Goal: Transaction & Acquisition: Purchase product/service

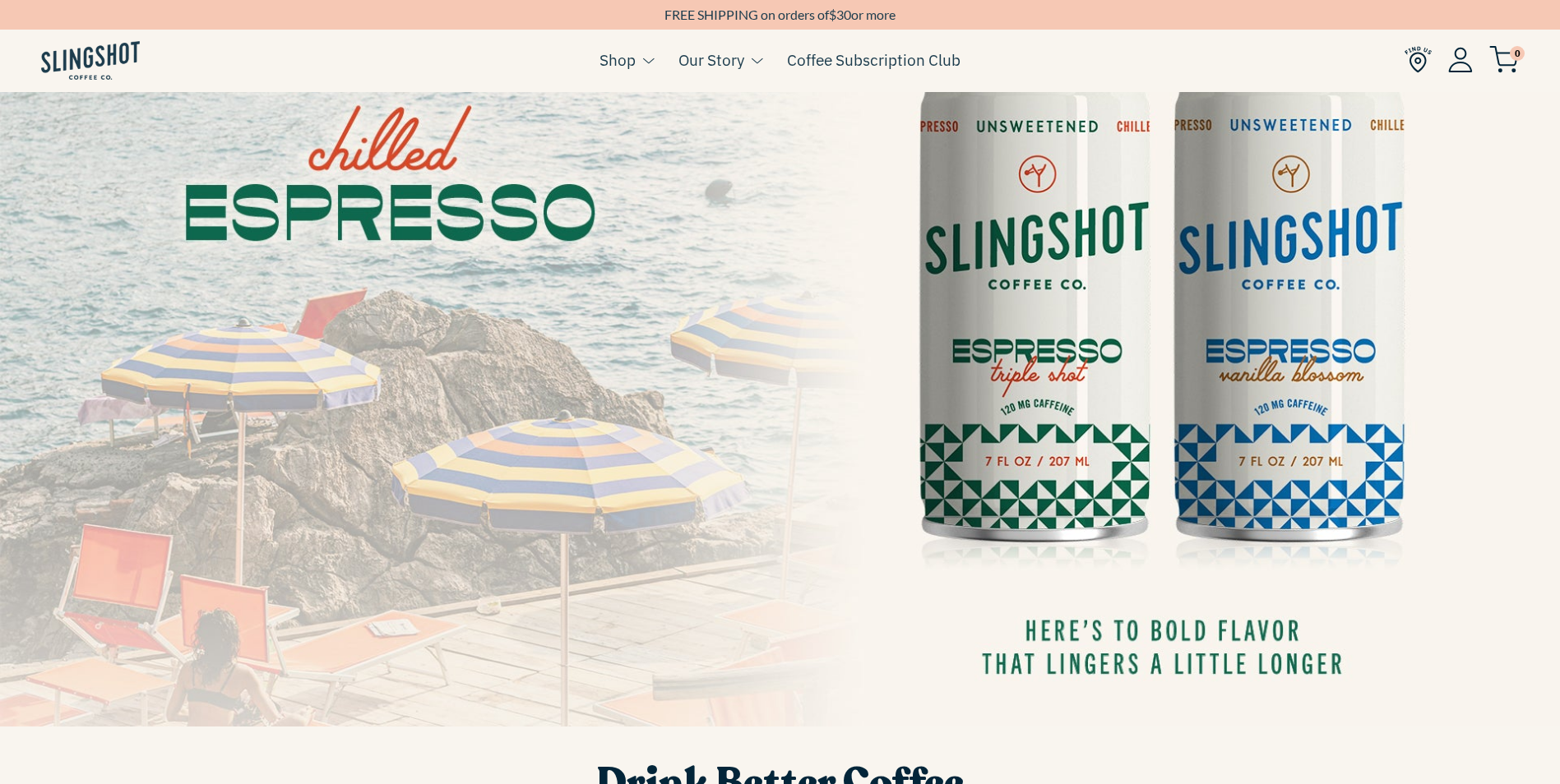
scroll to position [247, 0]
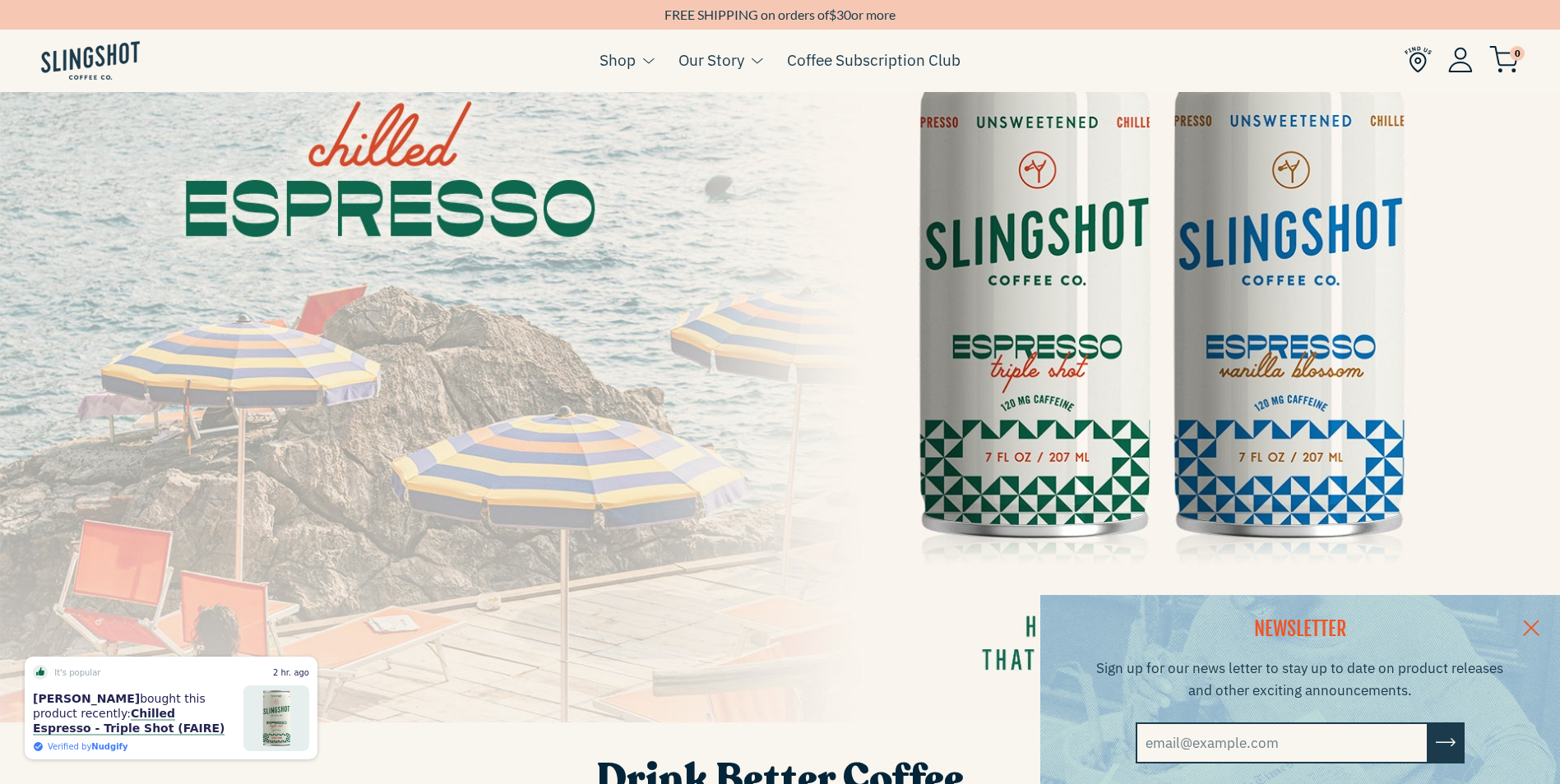
click at [1547, 618] on link at bounding box center [1531, 626] width 58 height 64
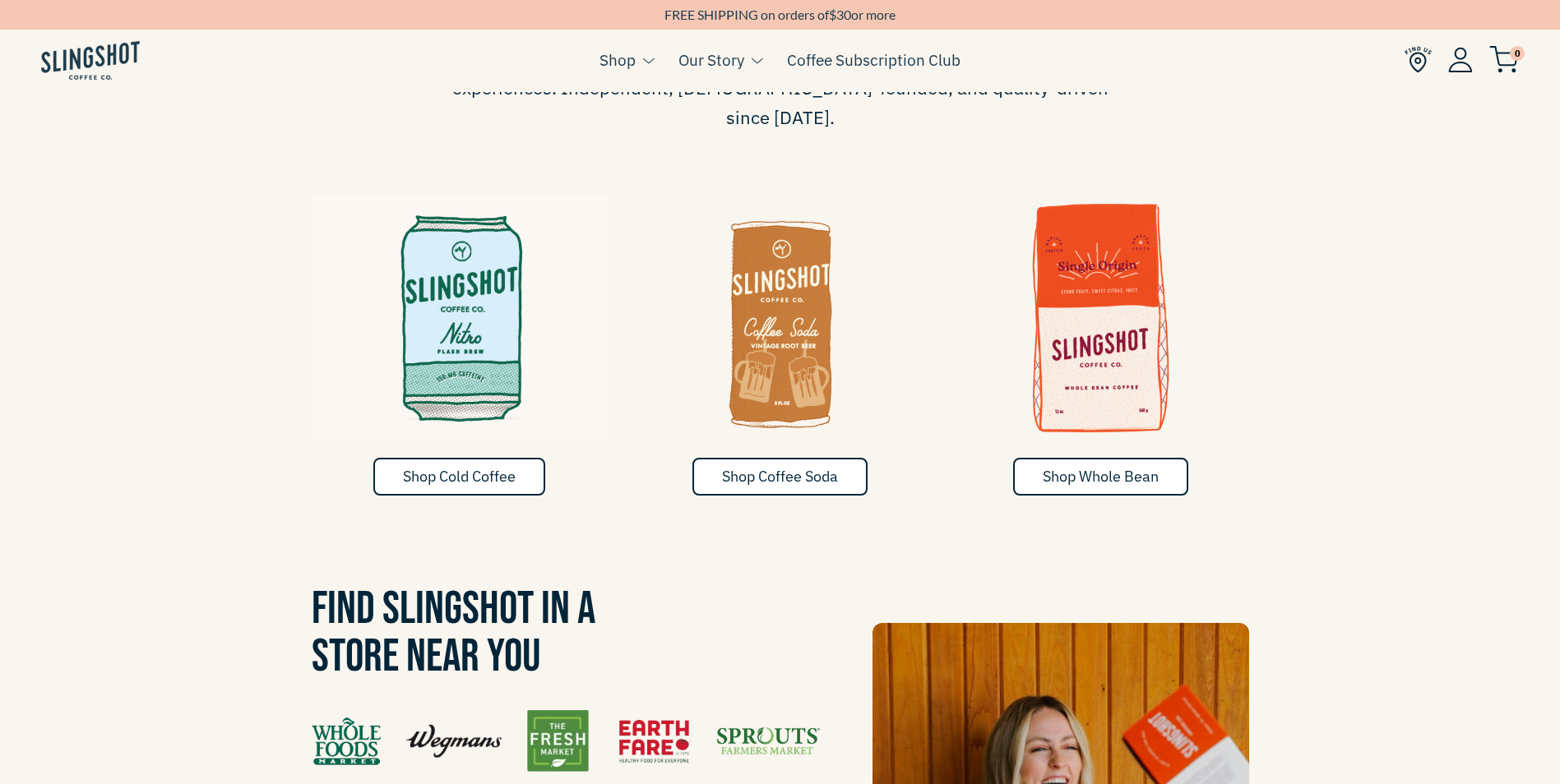
scroll to position [1069, 0]
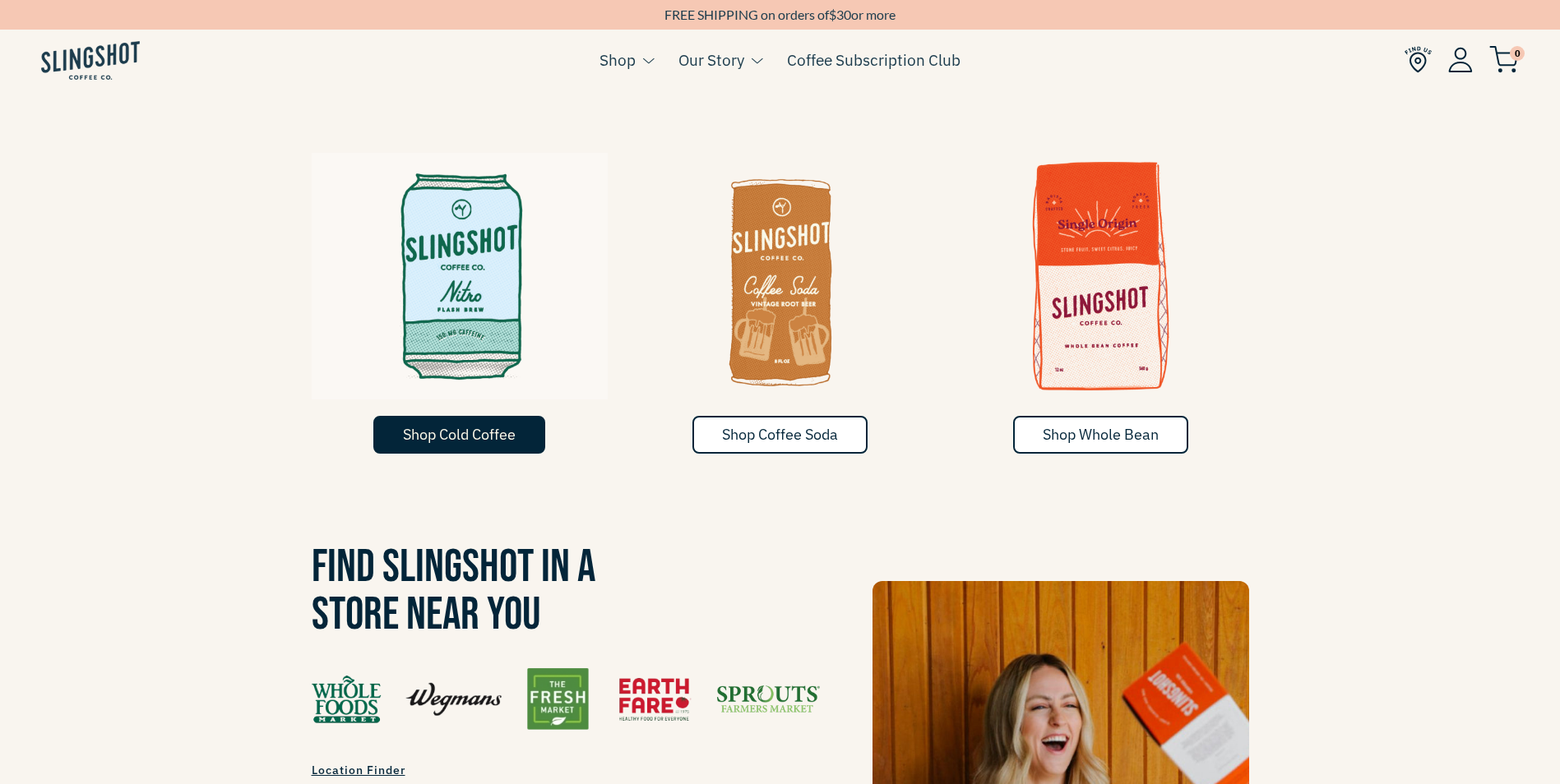
click at [474, 425] on span "Shop Cold Coffee" at bounding box center [459, 434] width 112 height 19
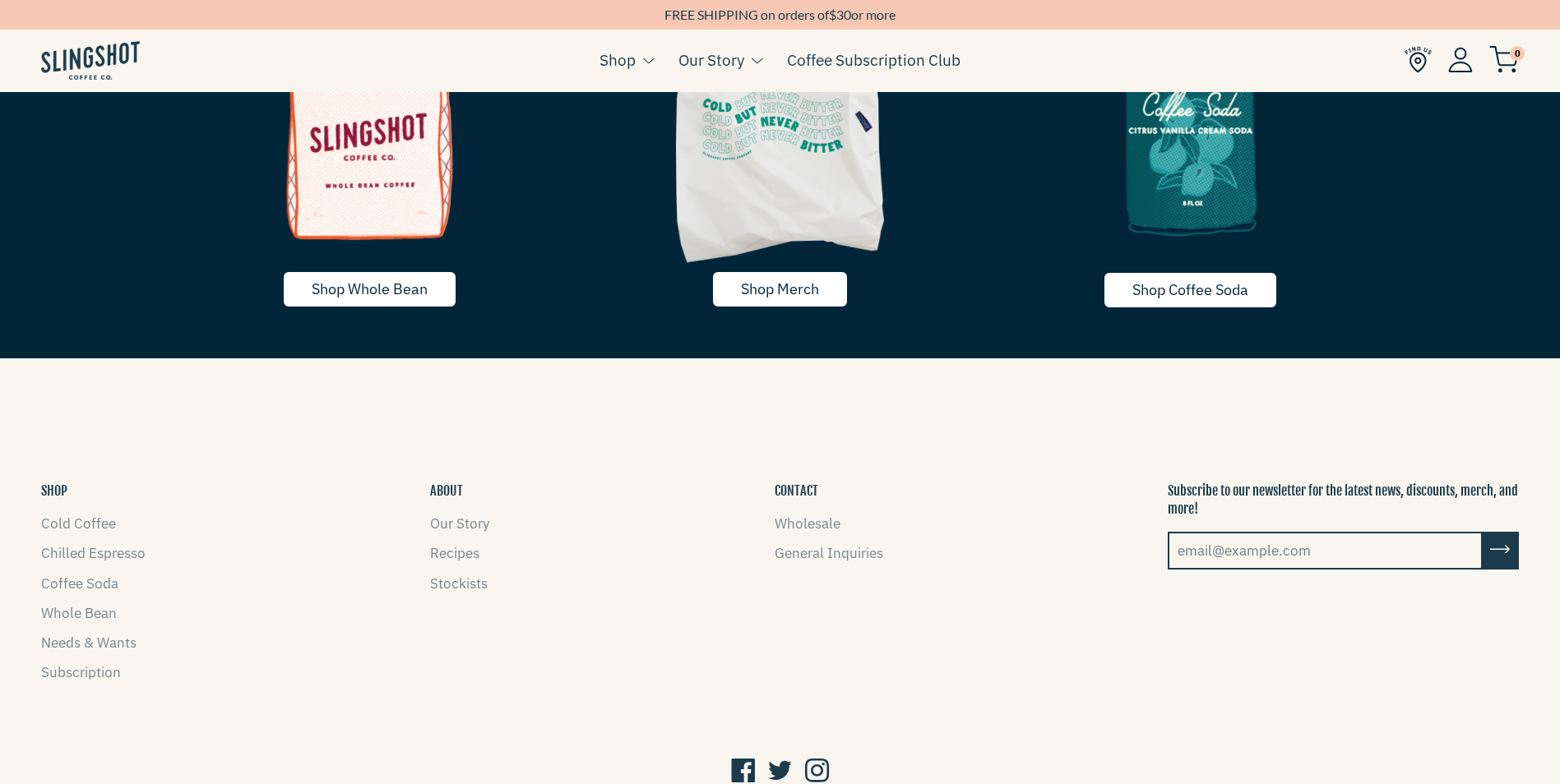
scroll to position [3699, 0]
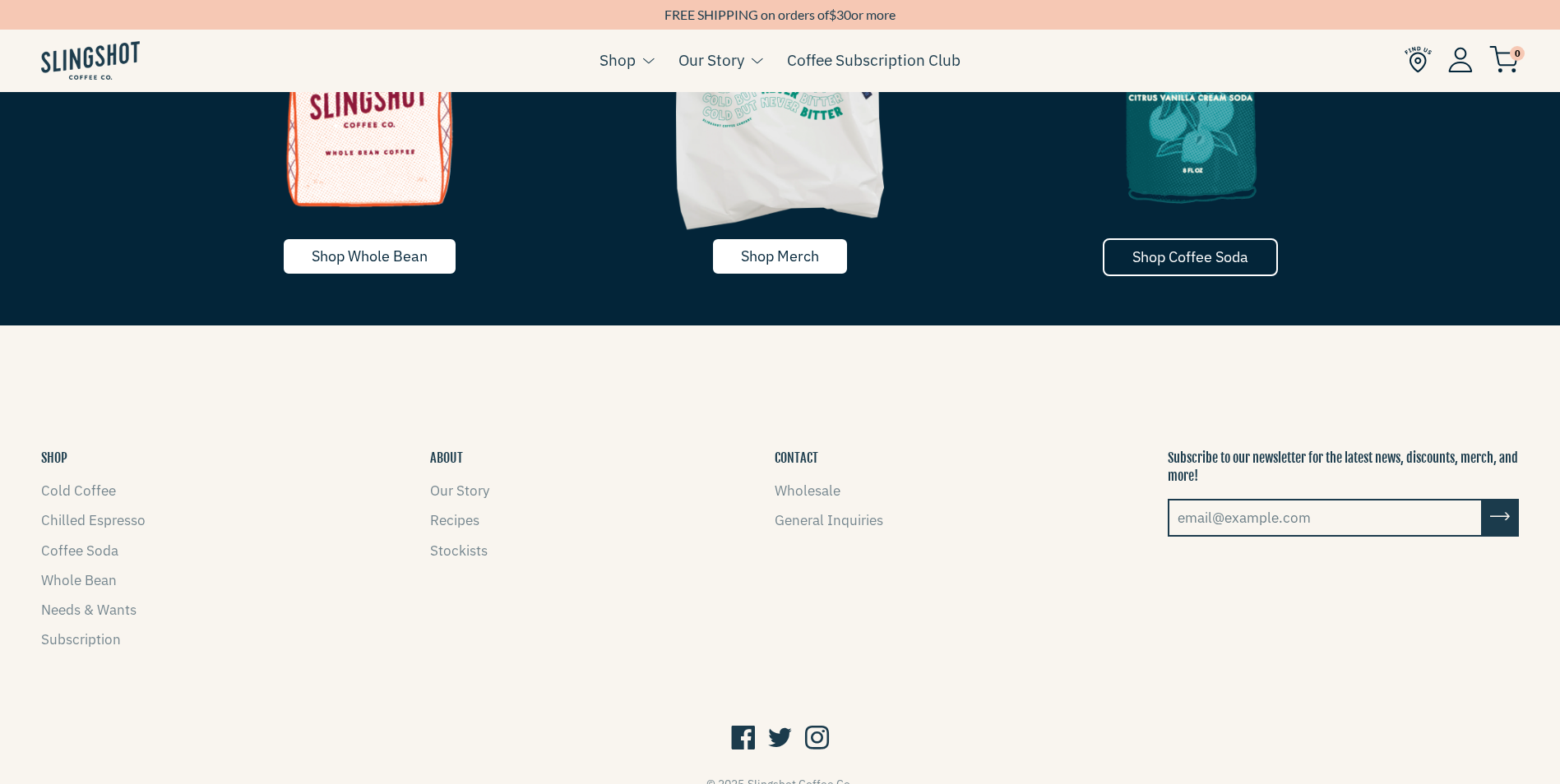
click at [1181, 248] on span "Shop Coffee Soda" at bounding box center [1190, 257] width 116 height 19
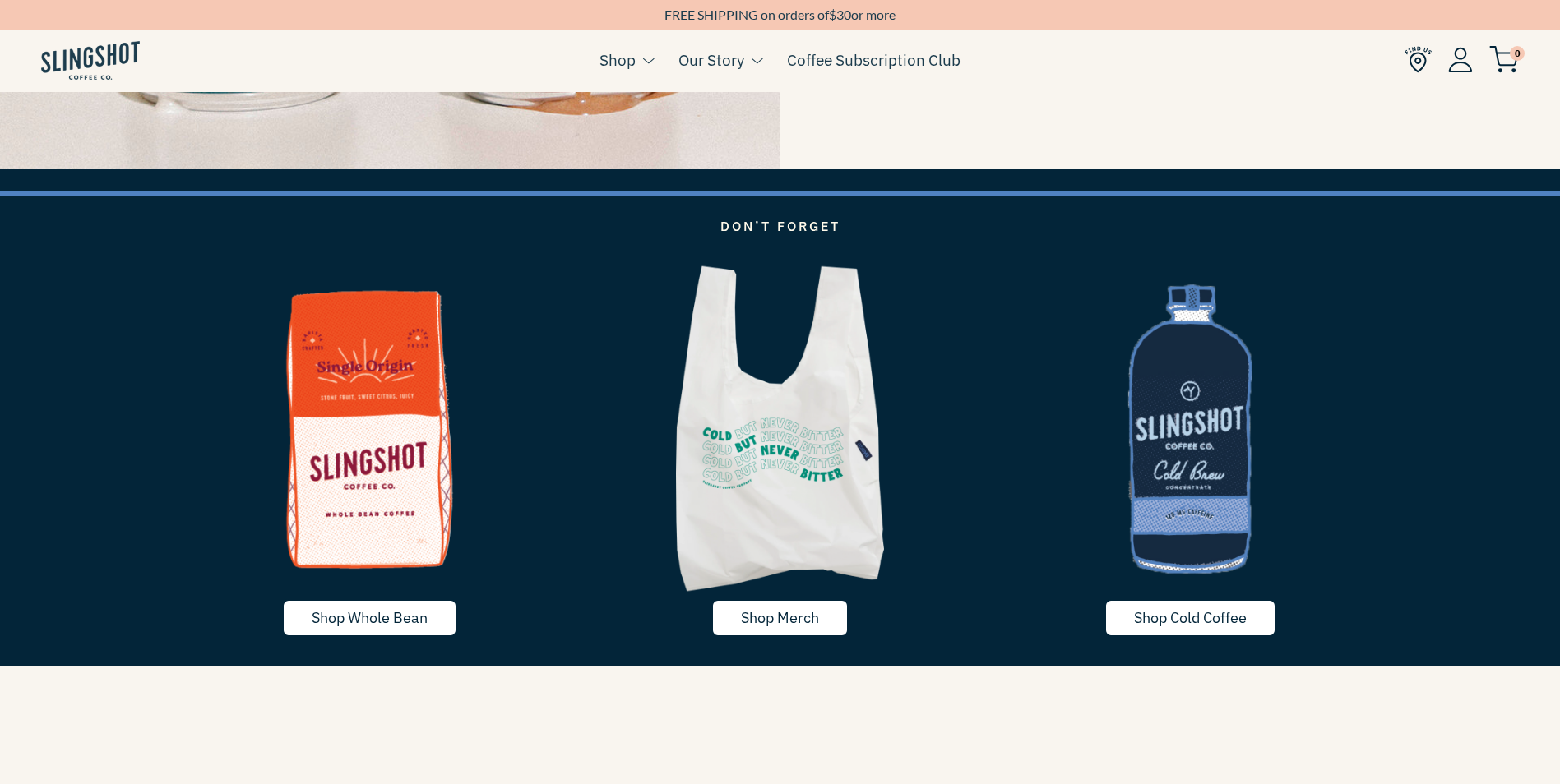
scroll to position [3453, 0]
